Goal: Subscribe to service/newsletter

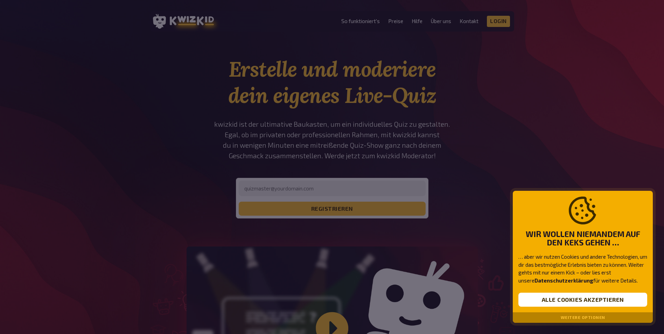
click at [323, 132] on div at bounding box center [332, 167] width 664 height 334
click at [558, 303] on button "Alle Cookies akzeptieren" at bounding box center [582, 299] width 129 height 14
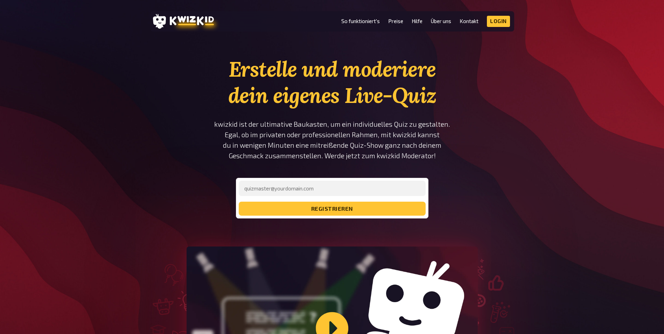
click at [259, 142] on p "kwizkid ist der ultimative Baukasten, um ein individuelles Quiz zu gestalten. E…" at bounding box center [332, 140] width 236 height 42
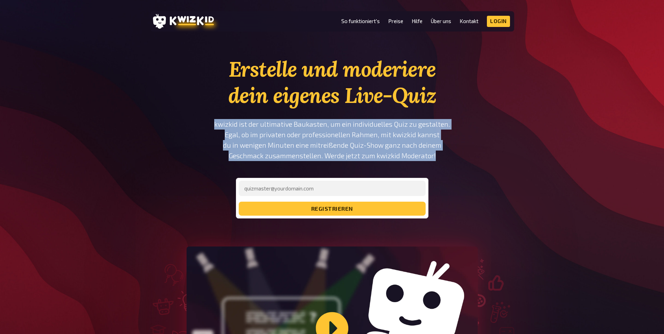
click at [259, 142] on p "kwizkid ist der ultimative Baukasten, um ein individuelles Quiz zu gestalten. E…" at bounding box center [332, 140] width 236 height 42
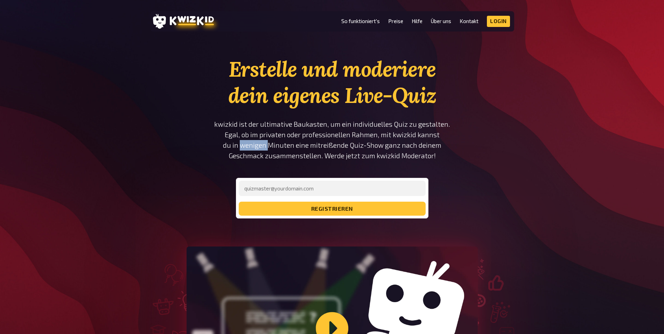
click at [259, 142] on p "kwizkid ist der ultimative Baukasten, um ein individuelles Quiz zu gestalten. E…" at bounding box center [332, 140] width 236 height 42
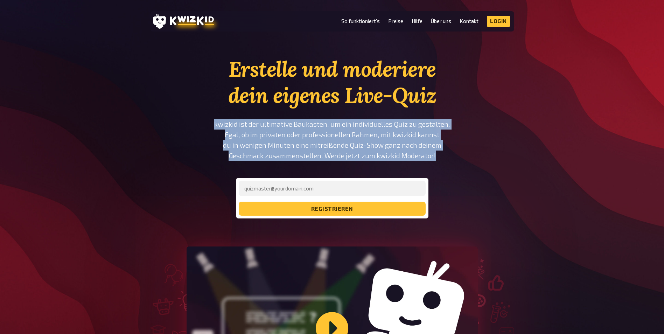
click at [259, 142] on p "kwizkid ist der ultimative Baukasten, um ein individuelles Quiz zu gestalten. E…" at bounding box center [332, 140] width 236 height 42
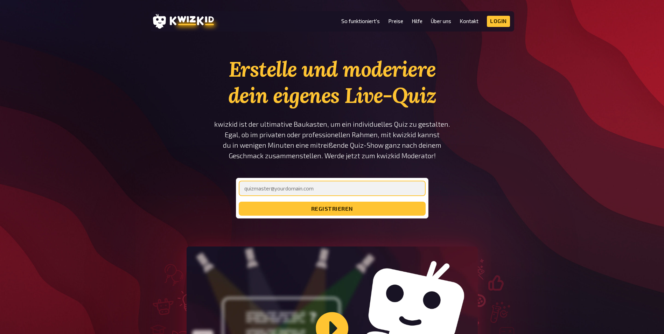
click at [320, 186] on input "email" at bounding box center [332, 188] width 187 height 15
type input "[EMAIL_ADDRESS][DOMAIN_NAME]"
